Goal: Navigation & Orientation: Find specific page/section

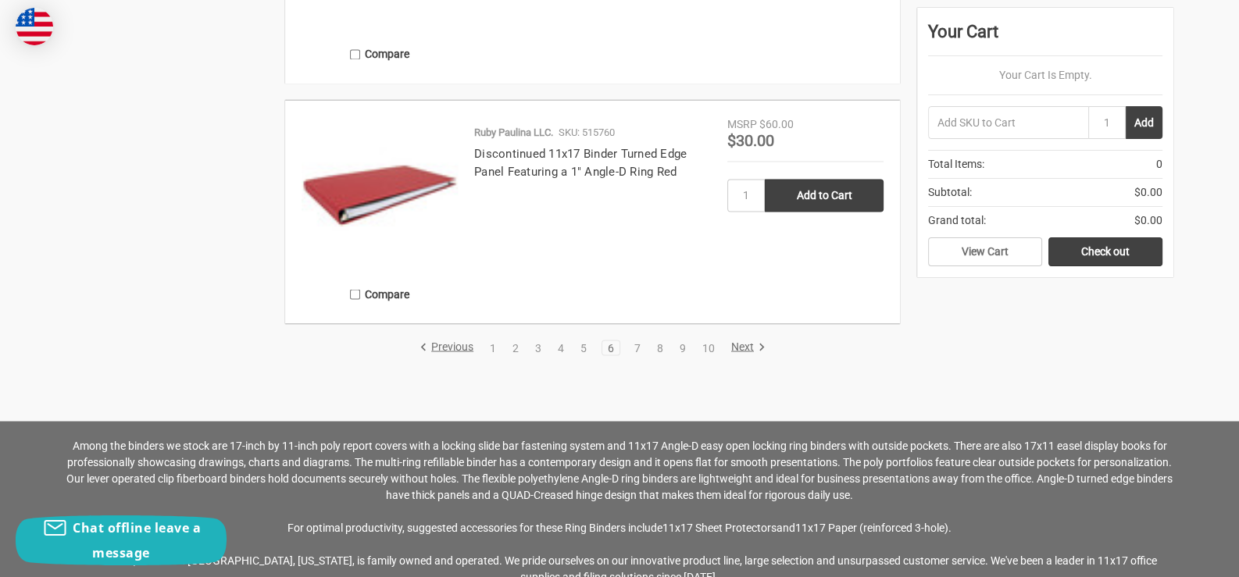
scroll to position [3595, 0]
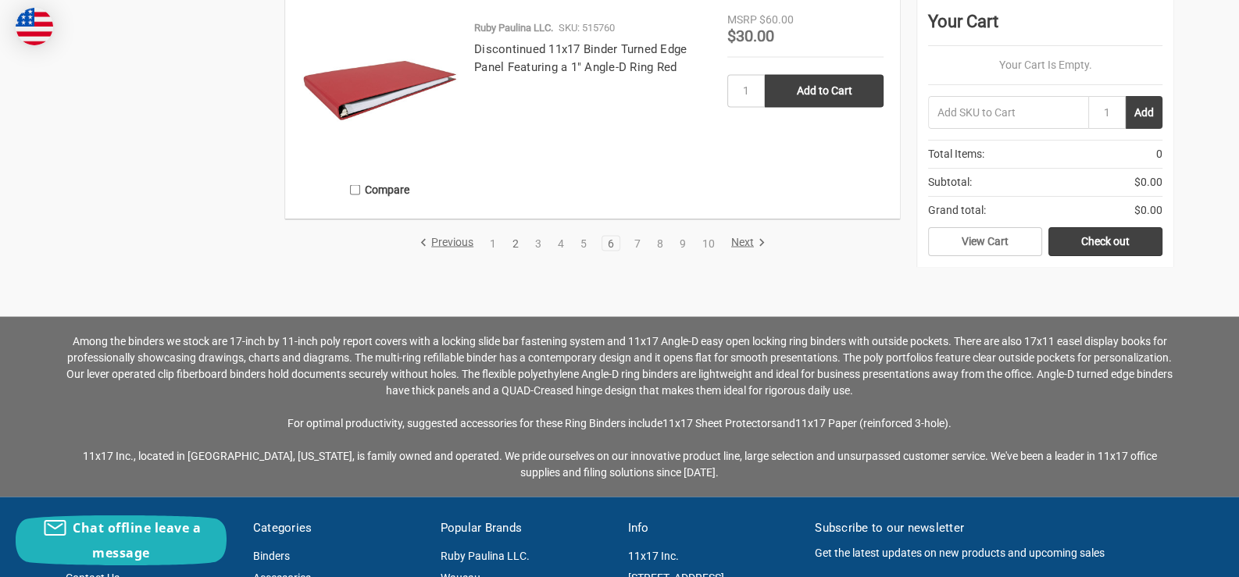
click at [516, 241] on link "2" at bounding box center [515, 243] width 17 height 11
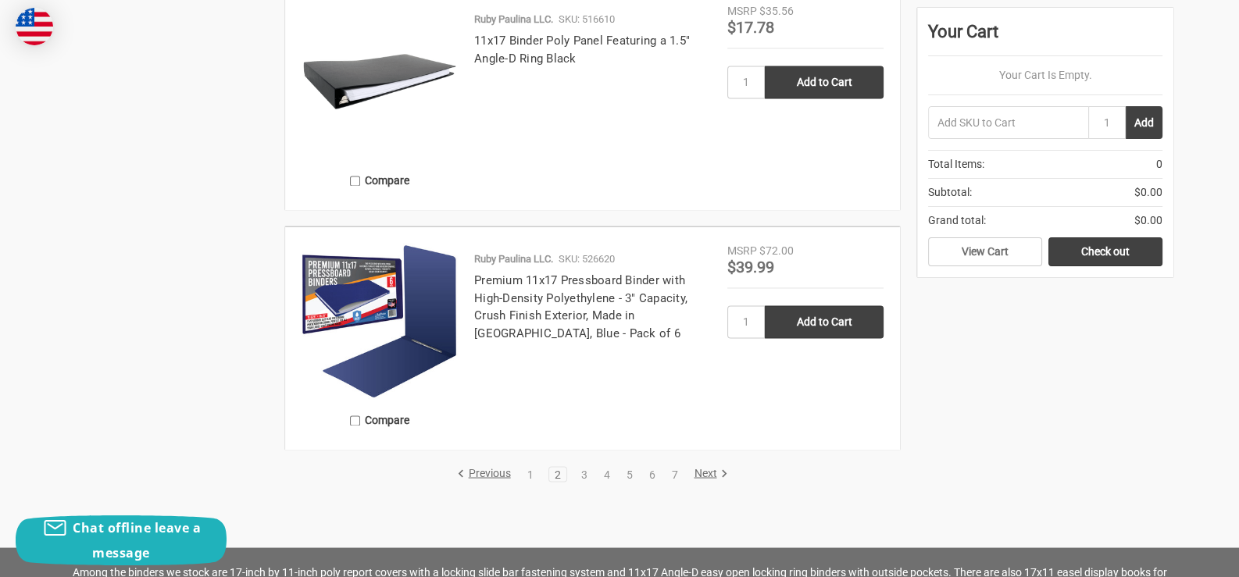
scroll to position [3282, 0]
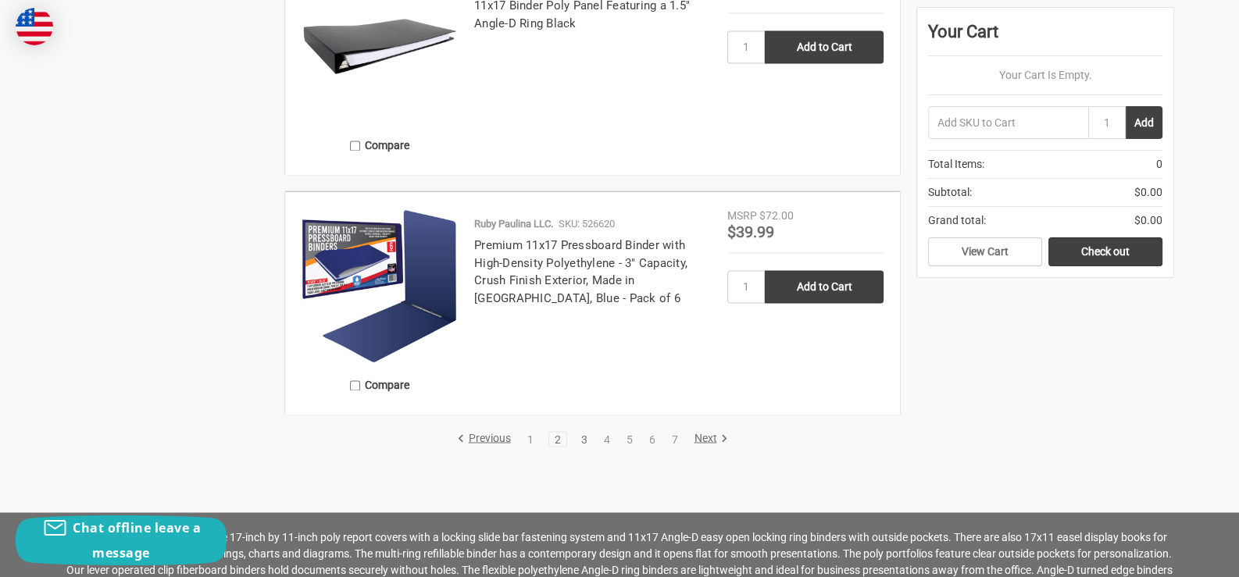
click at [582, 437] on link "3" at bounding box center [584, 439] width 17 height 11
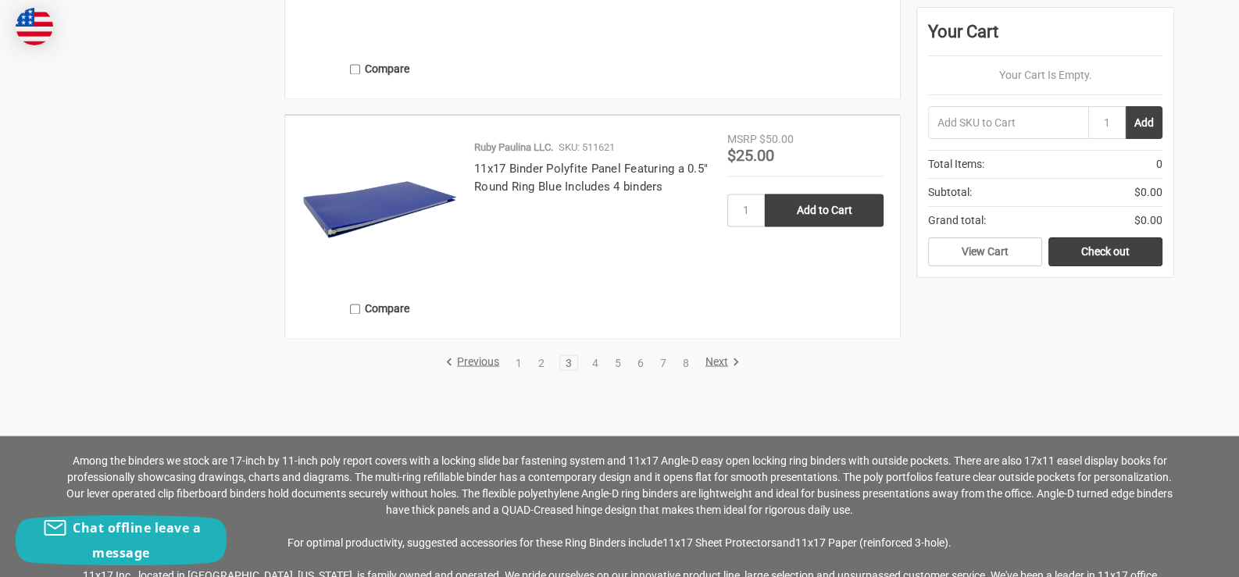
scroll to position [3360, 0]
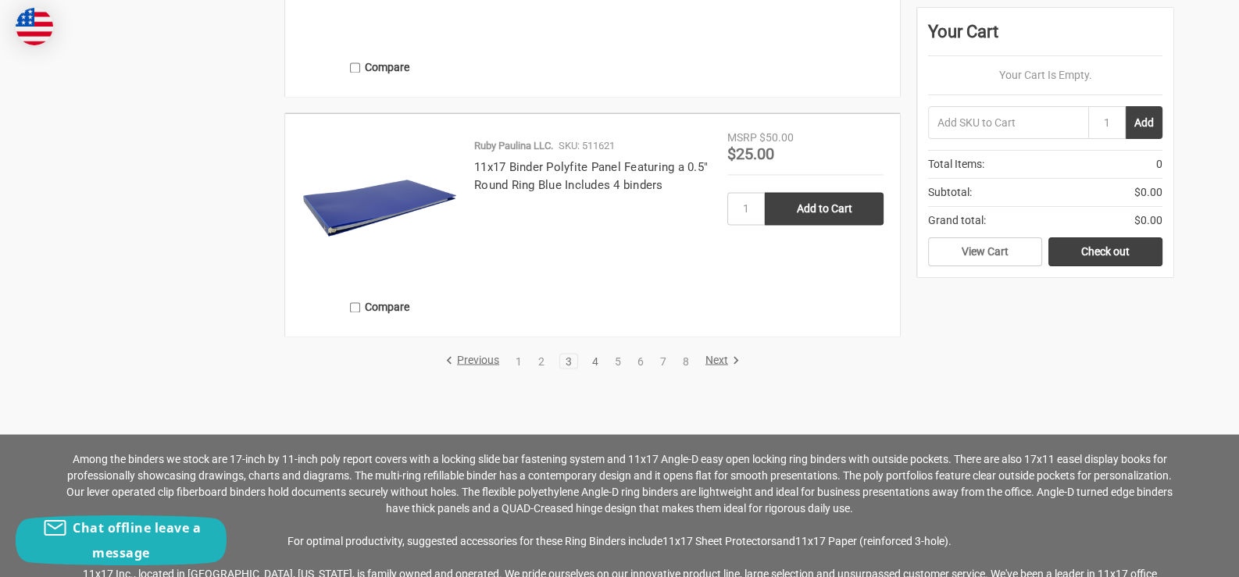
click at [594, 359] on link "4" at bounding box center [595, 361] width 17 height 11
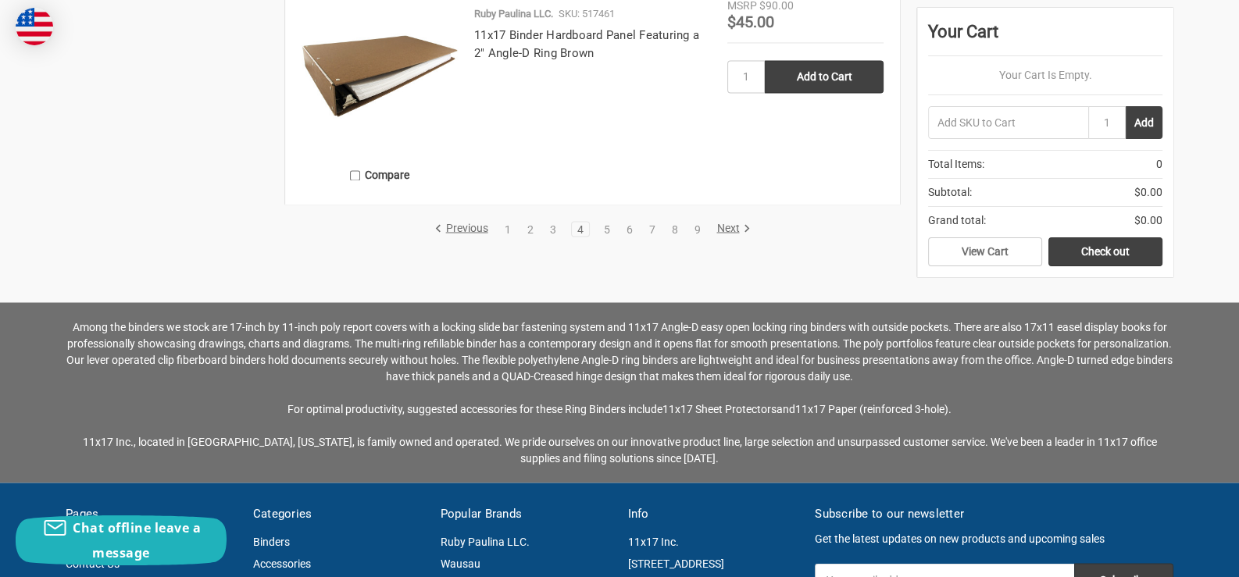
scroll to position [3517, 0]
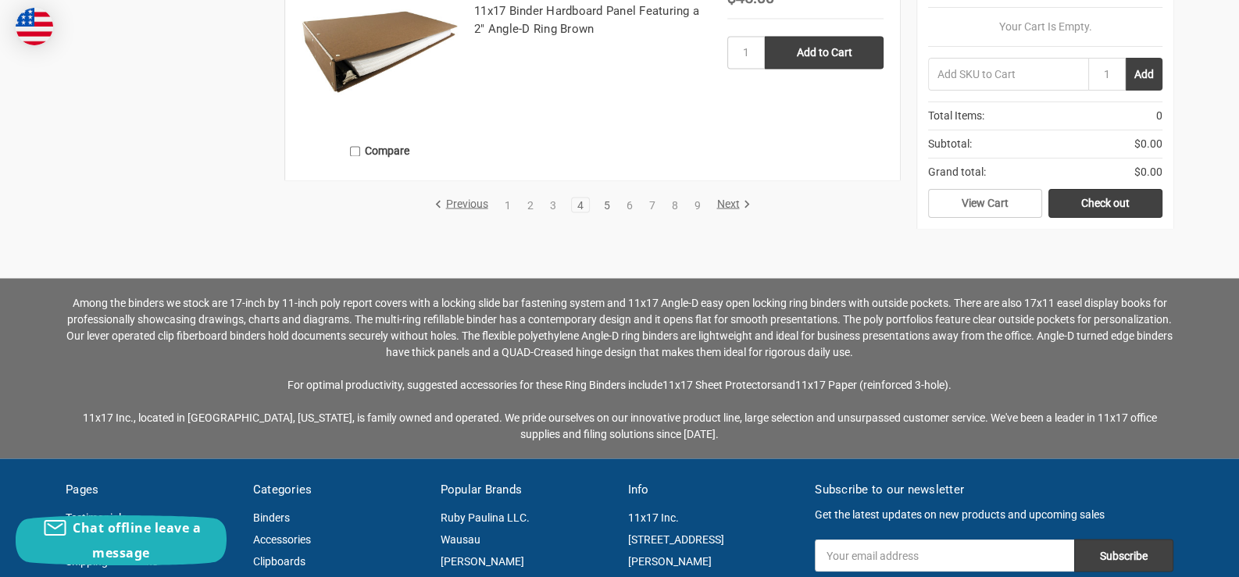
click at [604, 202] on link "5" at bounding box center [607, 204] width 17 height 11
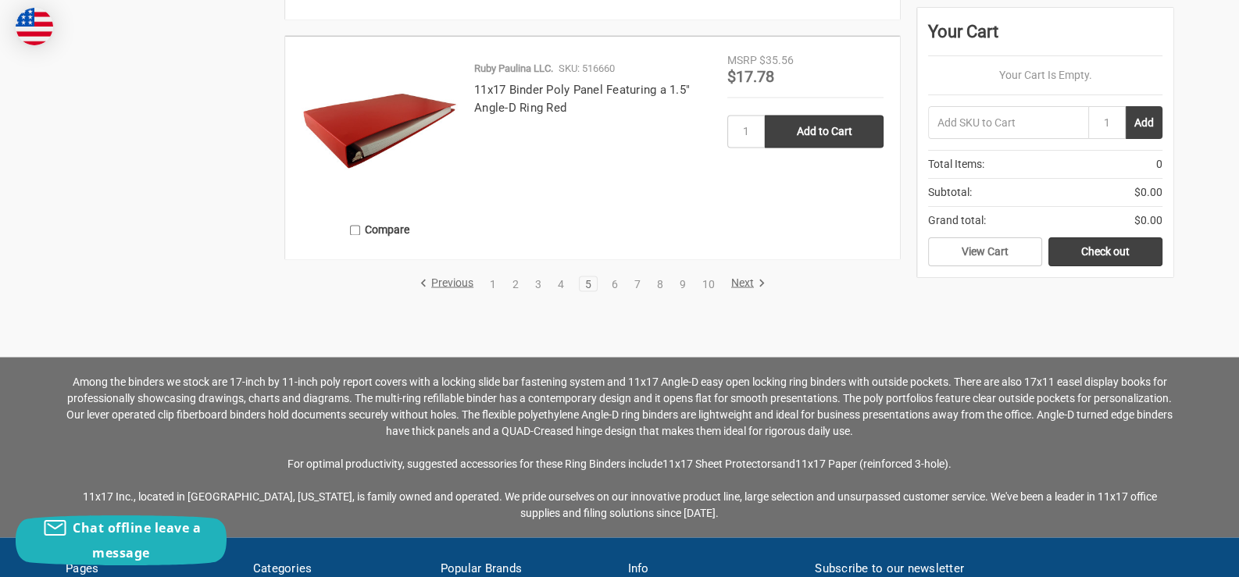
scroll to position [3438, 0]
click at [614, 279] on link "6" at bounding box center [614, 282] width 17 height 11
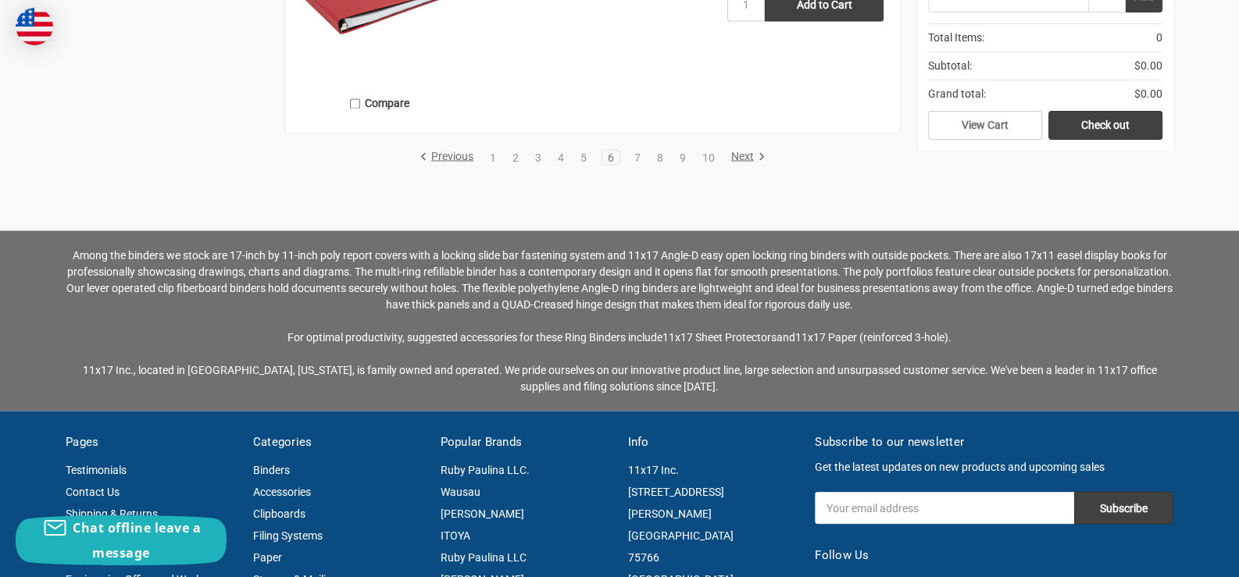
scroll to position [3595, 0]
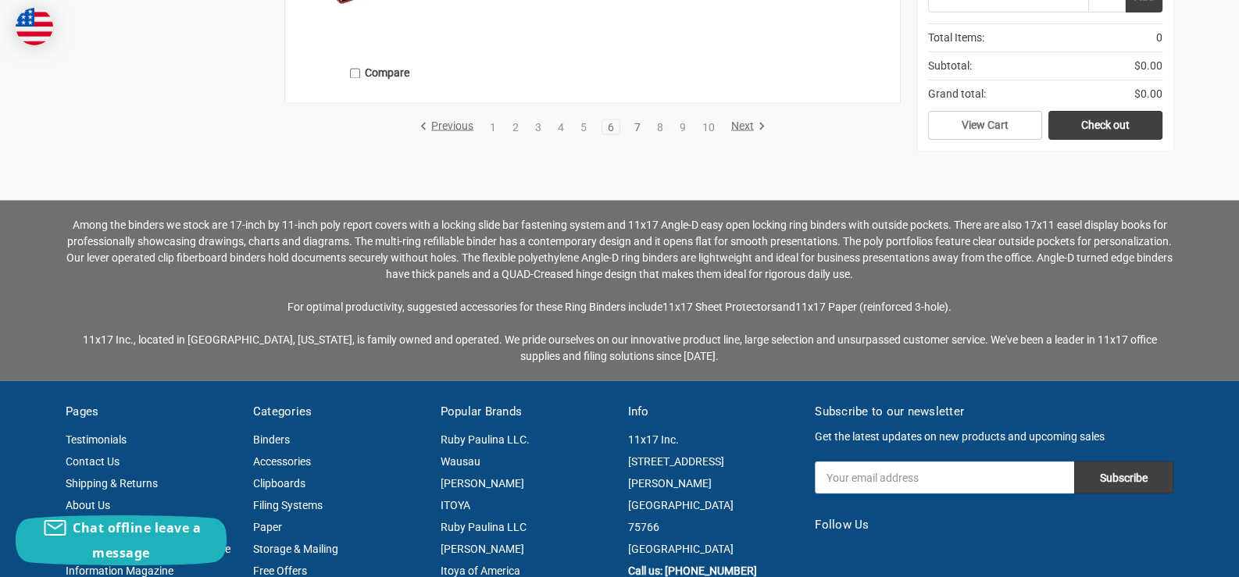
click at [637, 124] on link "7" at bounding box center [637, 126] width 17 height 11
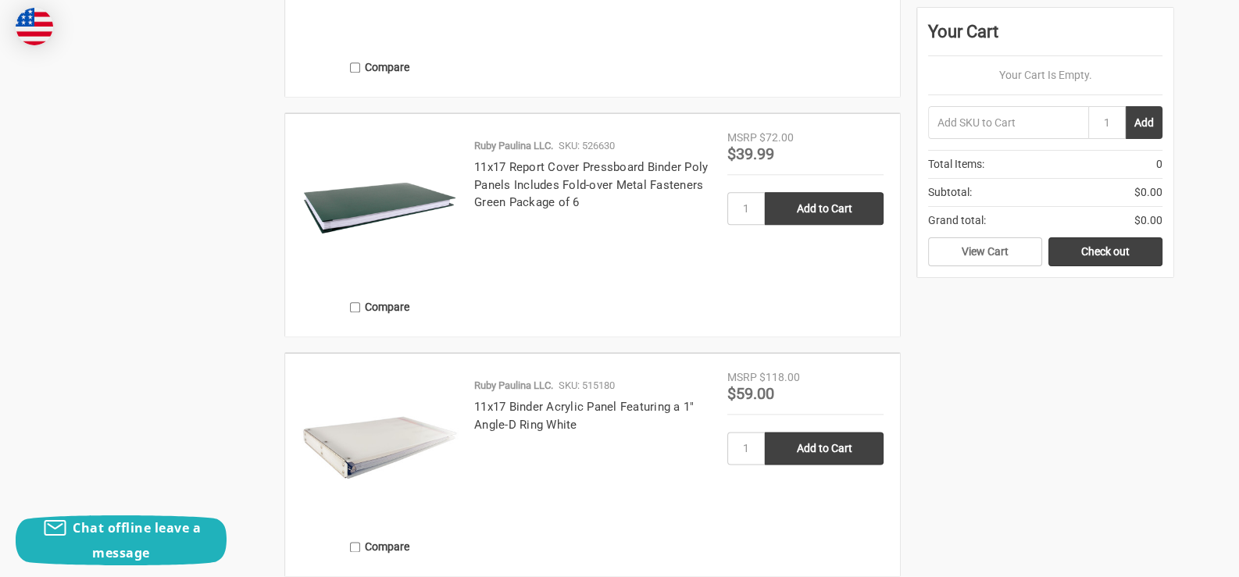
scroll to position [2422, 0]
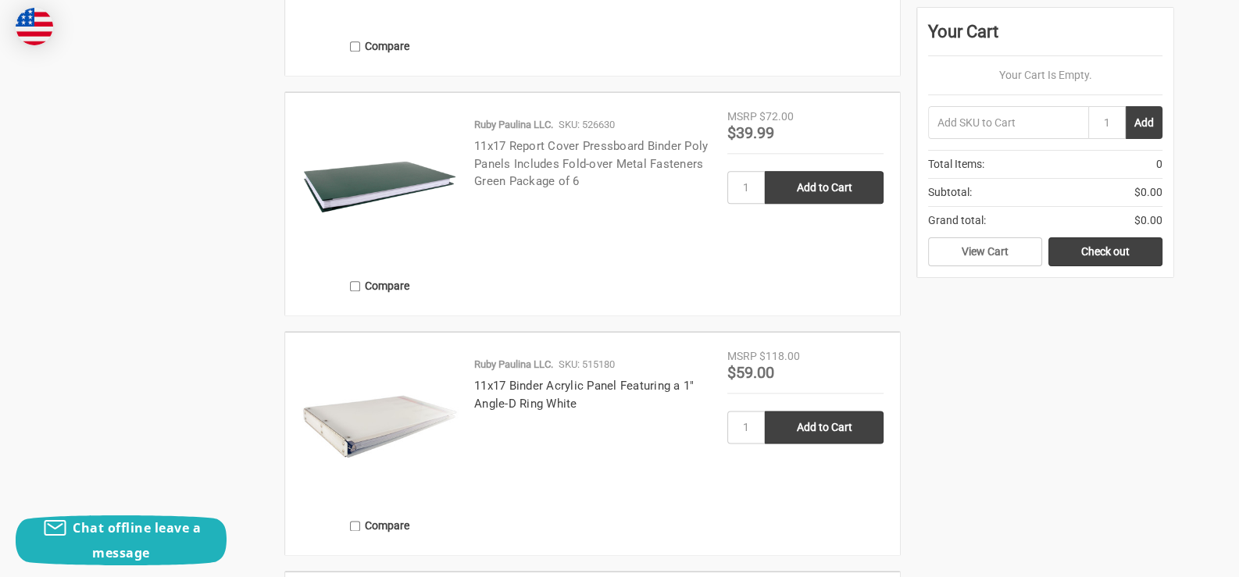
click at [538, 156] on link "11x17 Report Cover Pressboard Binder Poly Panels Includes Fold-over Metal Faste…" at bounding box center [591, 163] width 234 height 49
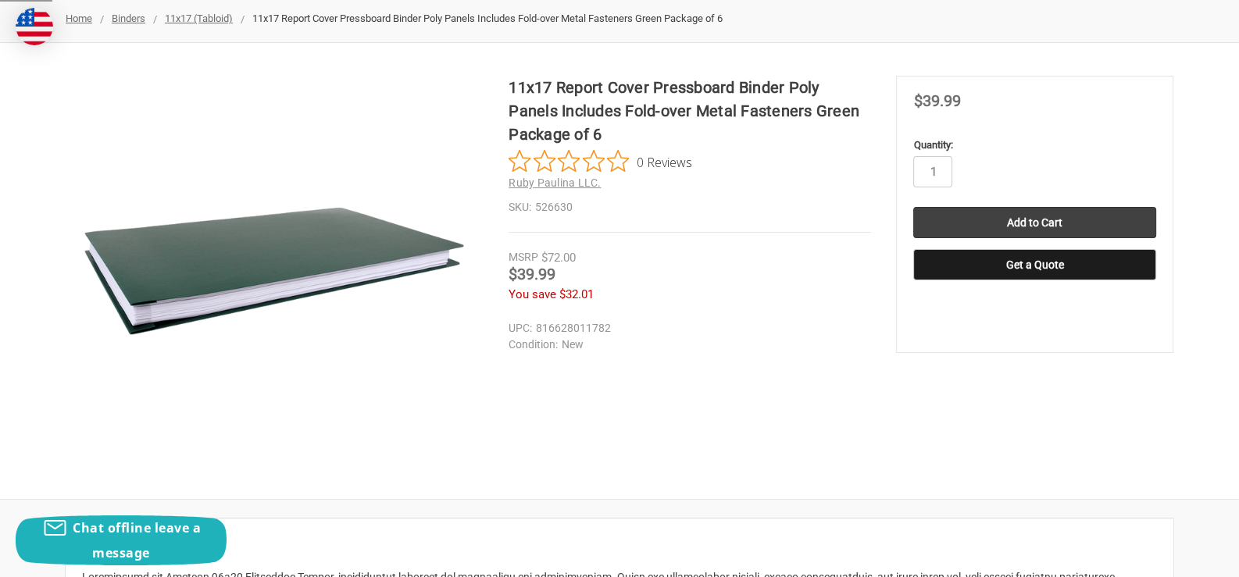
scroll to position [234, 0]
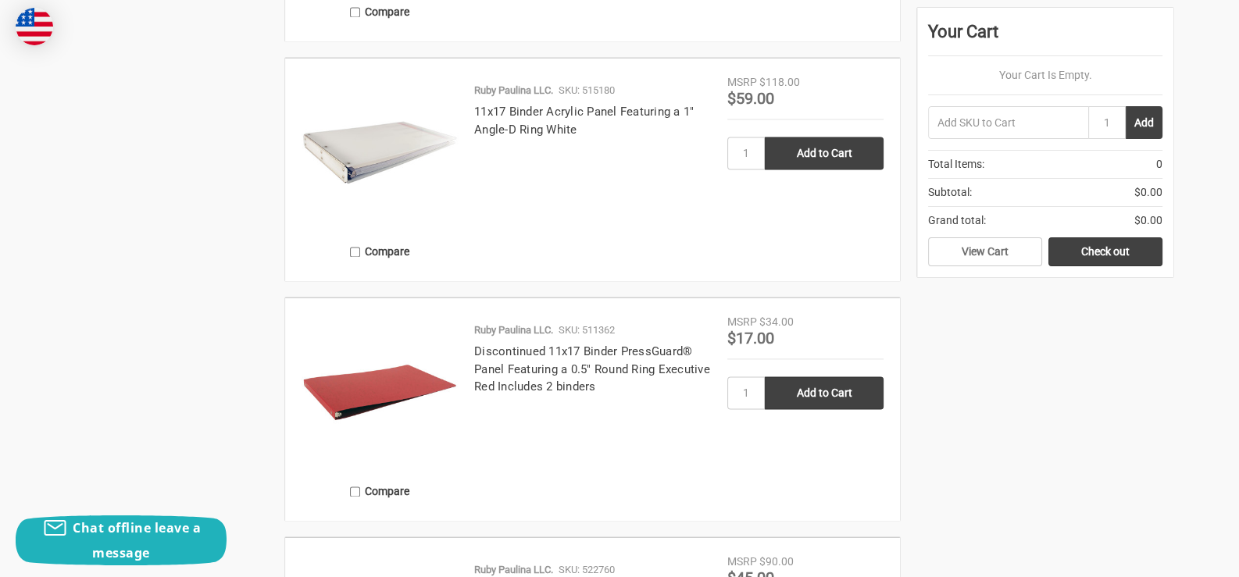
scroll to position [2872, 0]
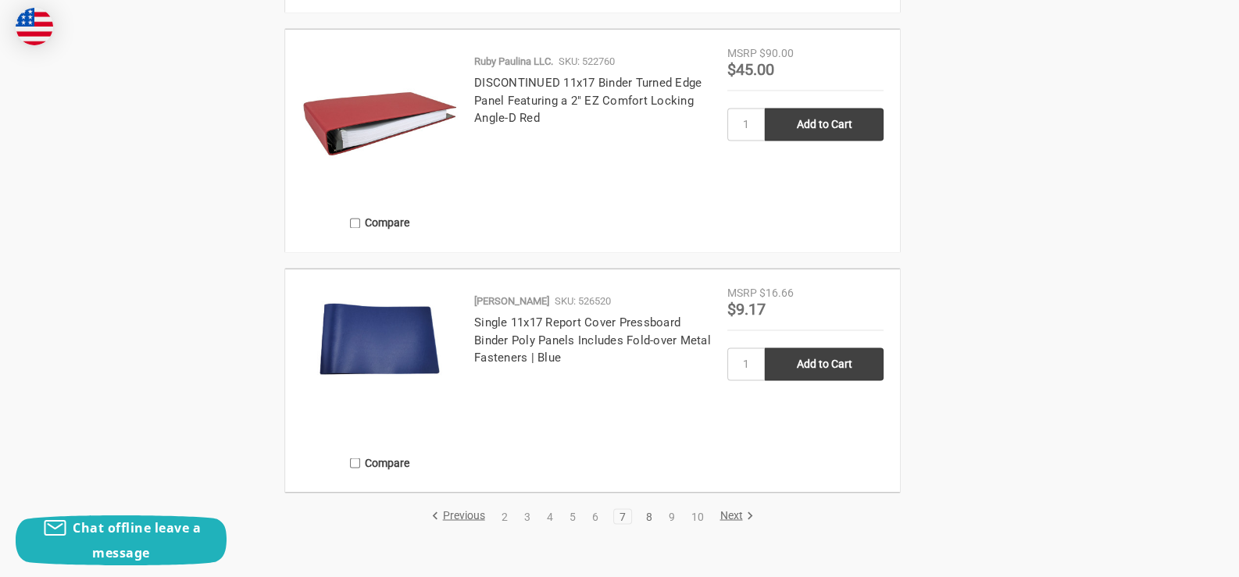
click at [650, 513] on link "8" at bounding box center [648, 516] width 17 height 11
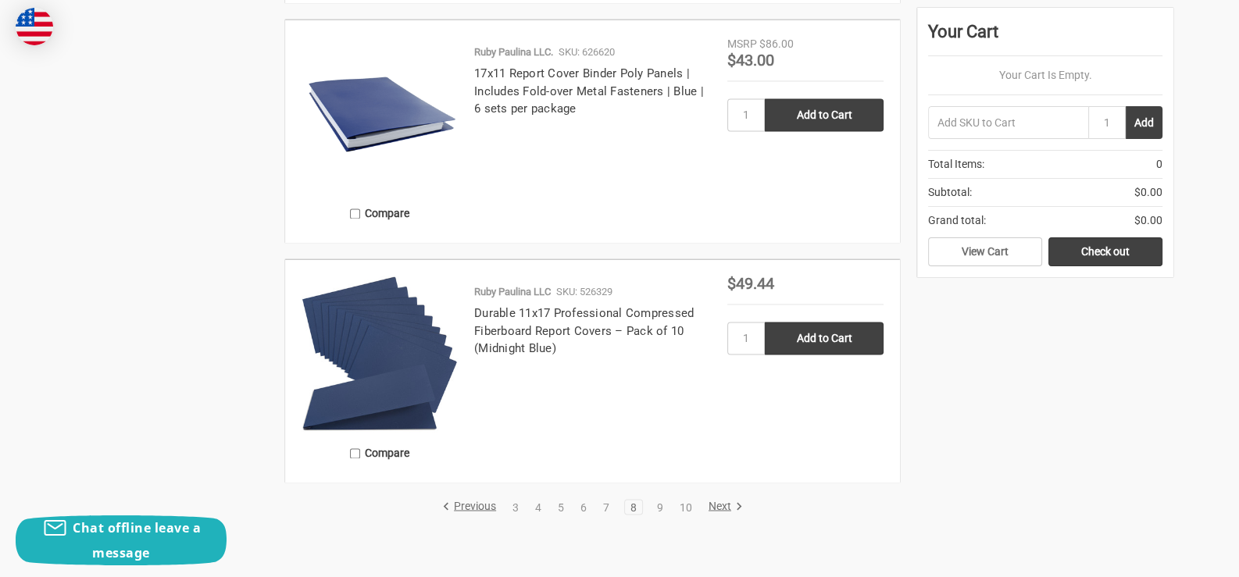
scroll to position [3282, 0]
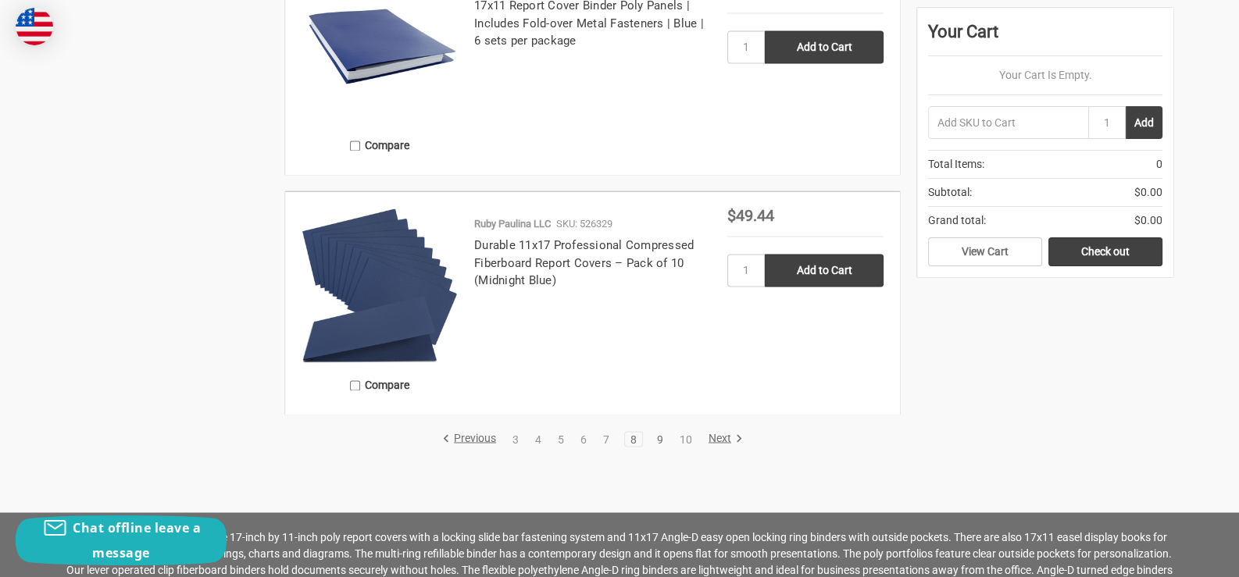
click at [660, 437] on link "9" at bounding box center [660, 439] width 17 height 11
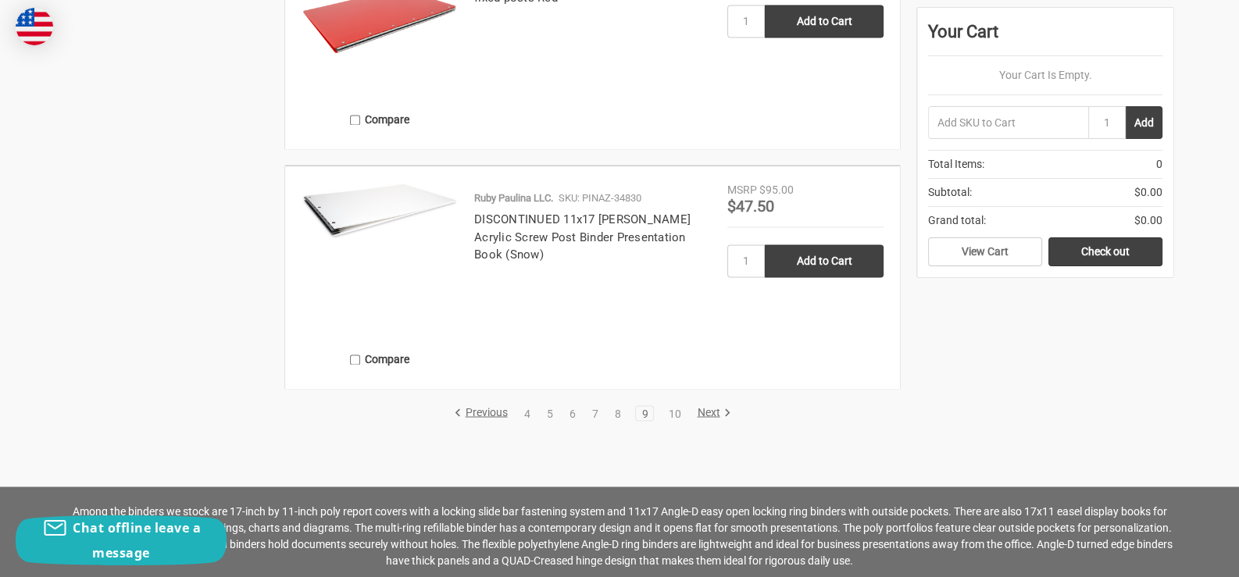
scroll to position [3438, 0]
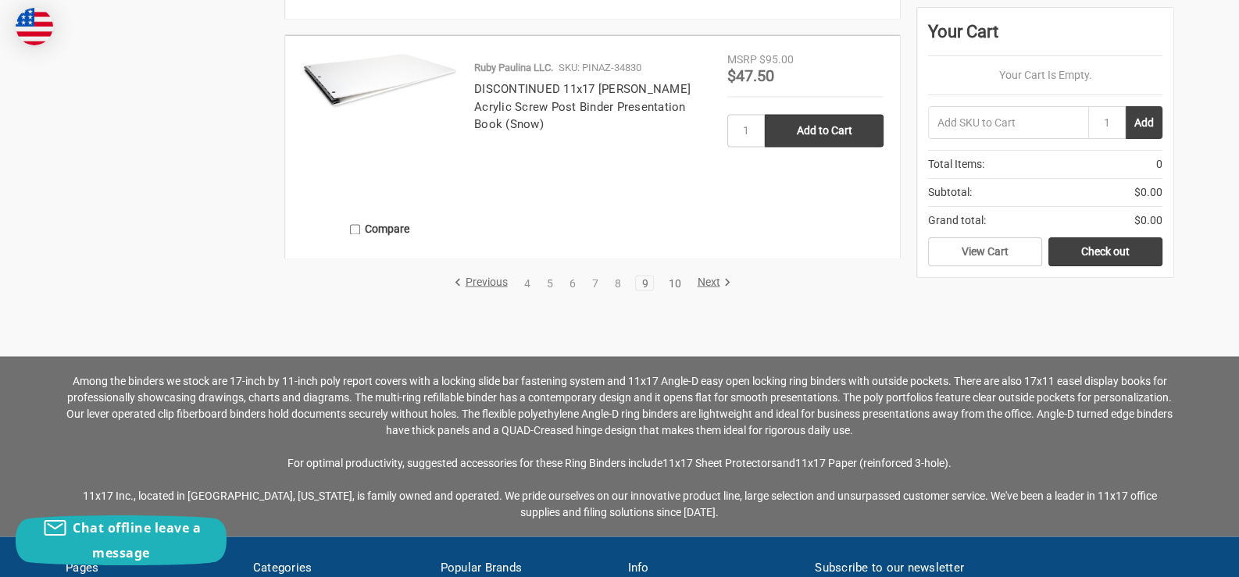
click at [674, 281] on link "10" at bounding box center [674, 282] width 23 height 11
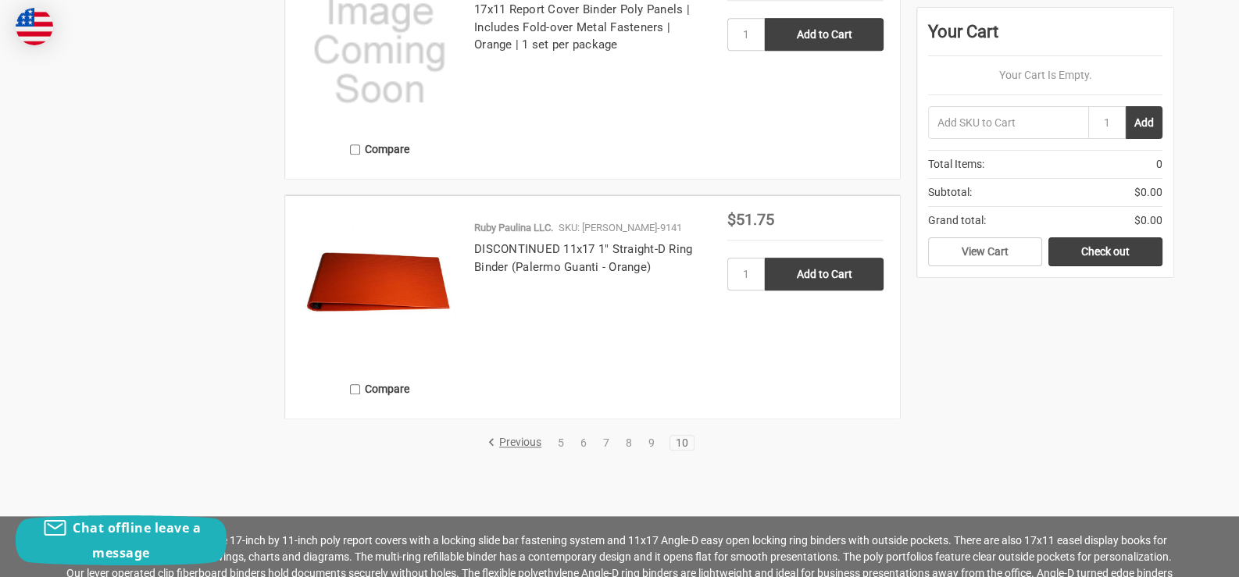
scroll to position [2500, 0]
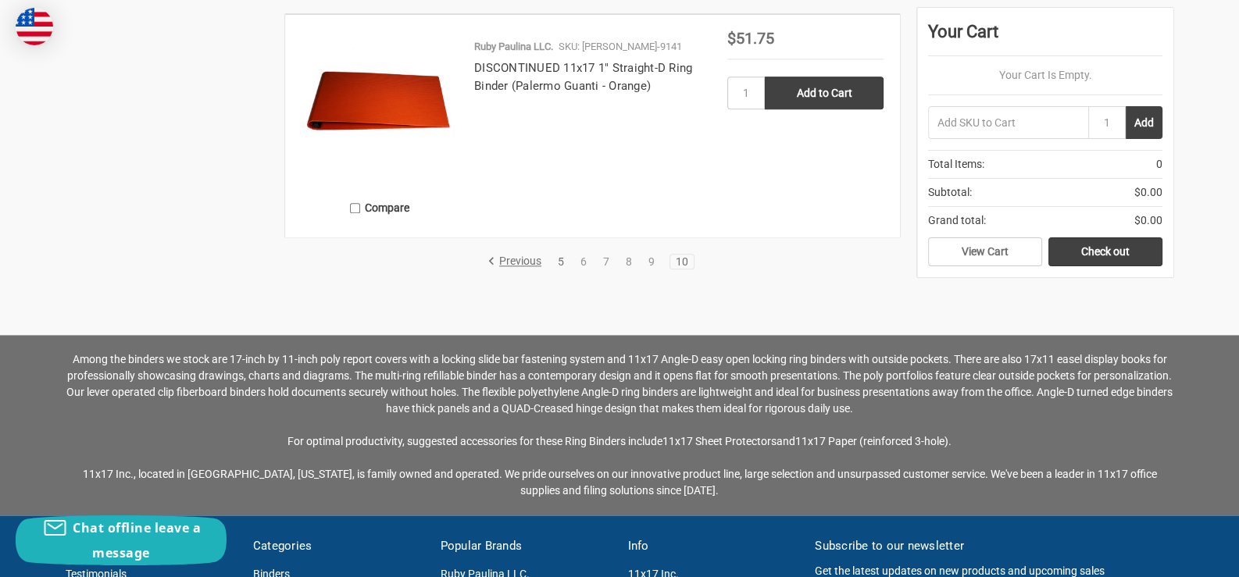
click at [563, 256] on link "5" at bounding box center [560, 261] width 17 height 11
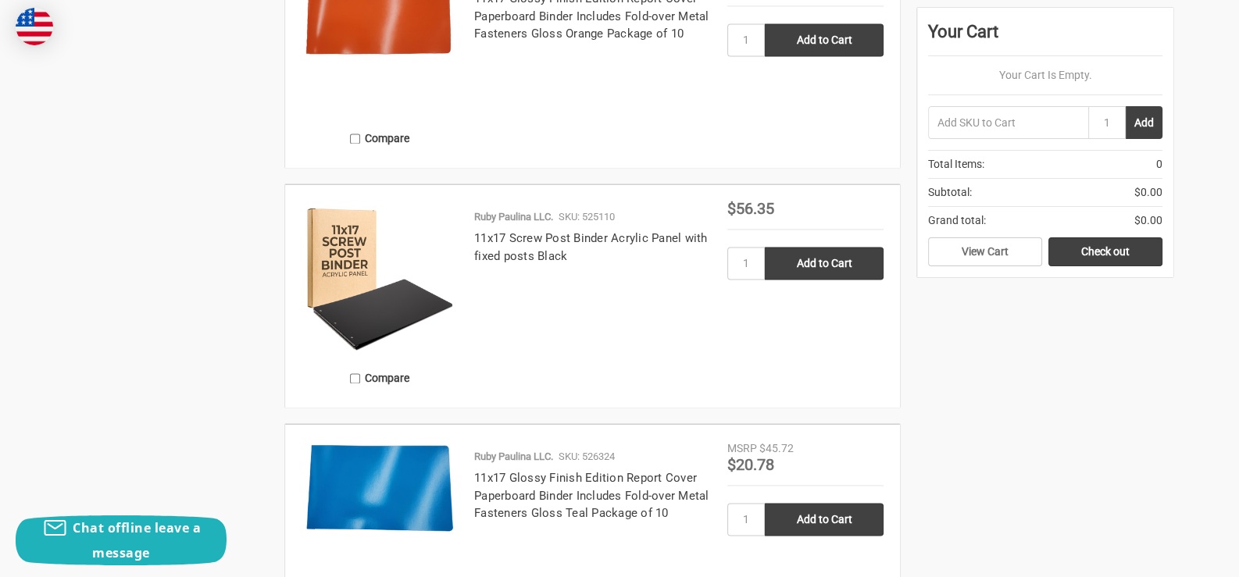
scroll to position [2812, 0]
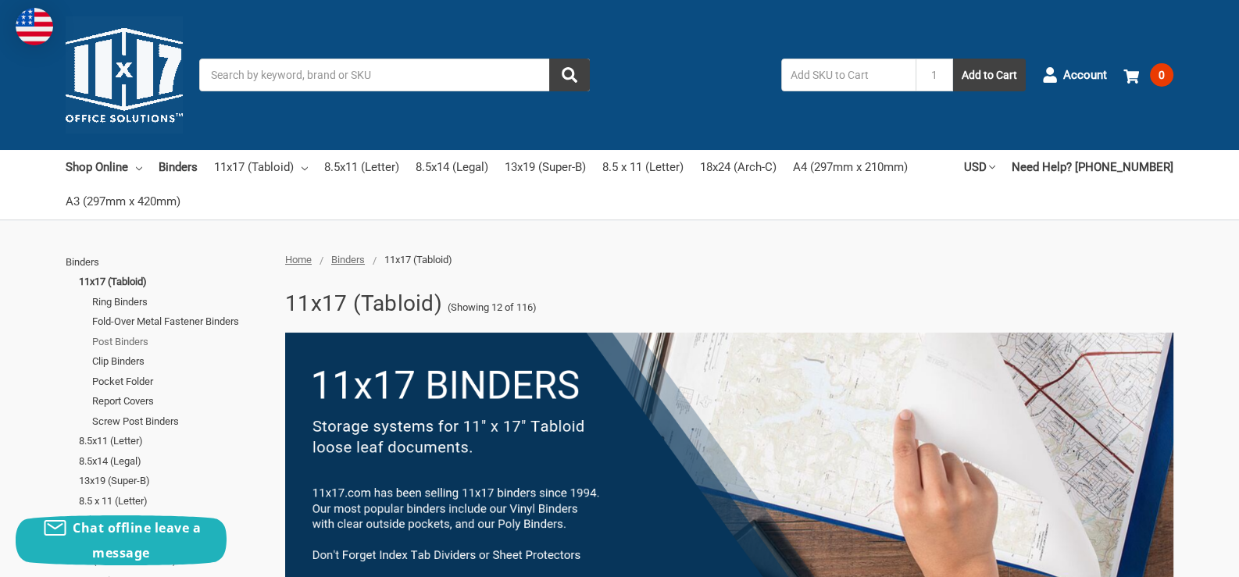
click at [124, 339] on link "Post Binders" at bounding box center [180, 342] width 176 height 20
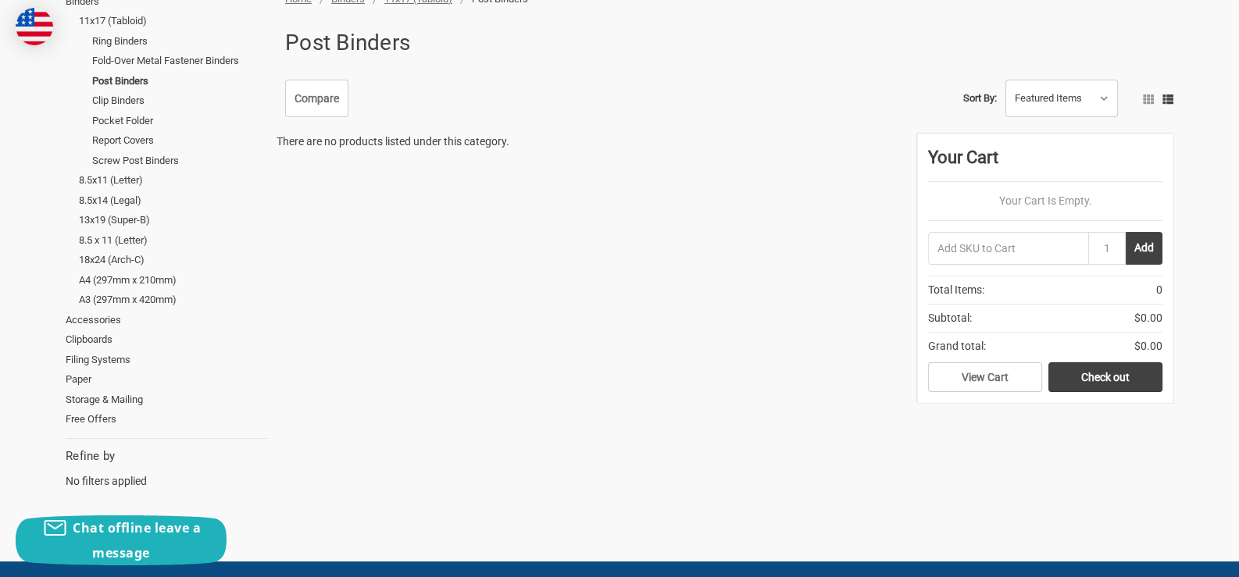
scroll to position [234, 0]
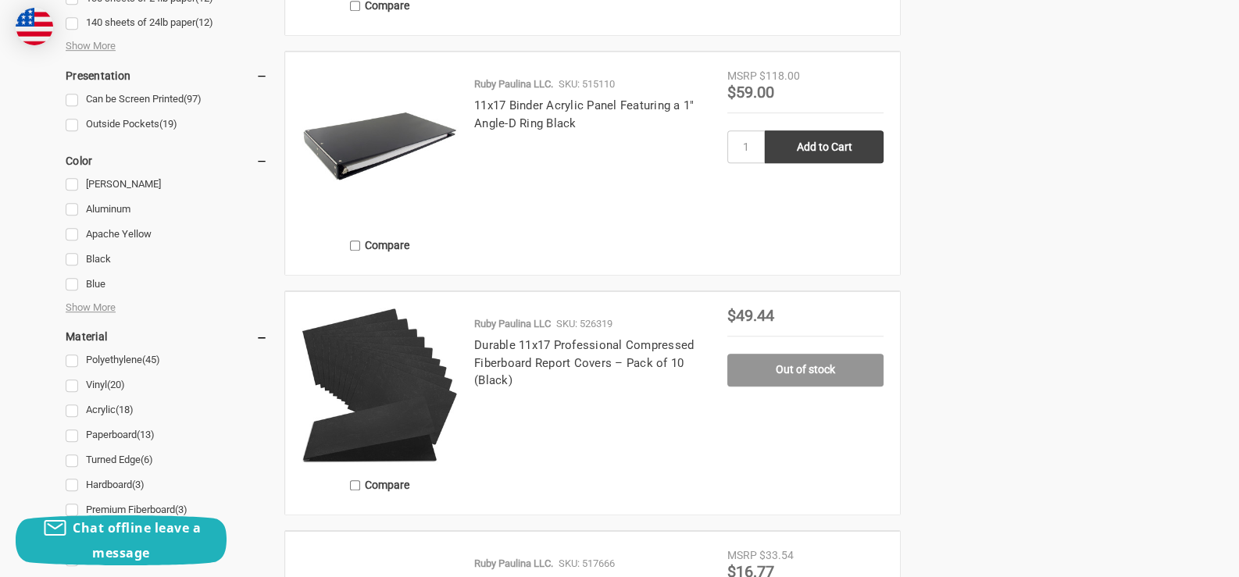
scroll to position [1406, 0]
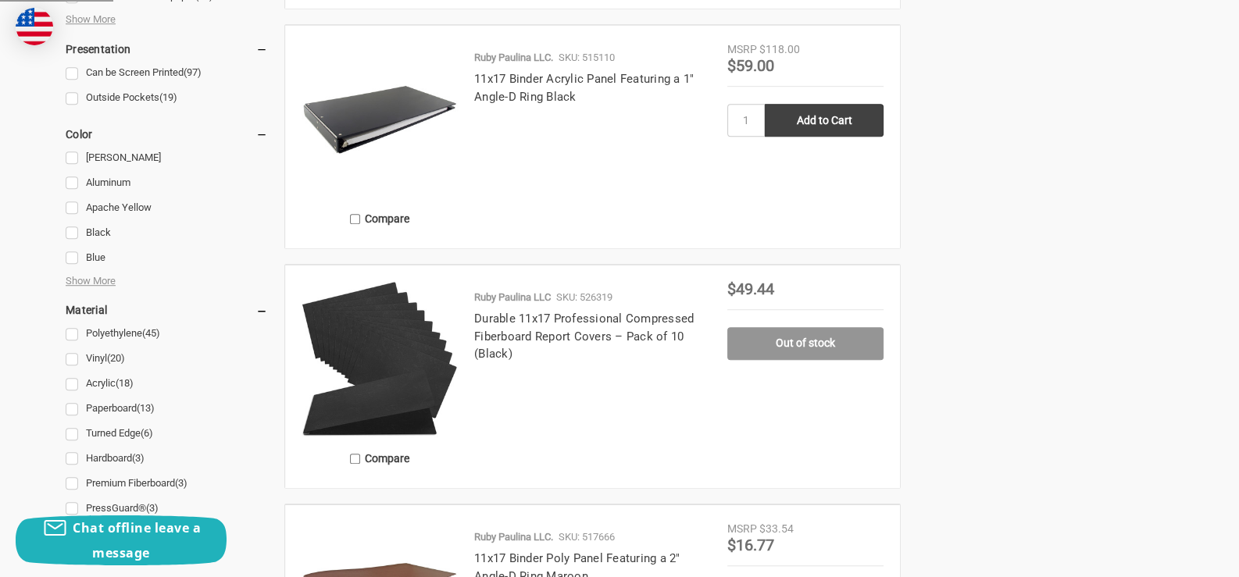
scroll to position [3438, 0]
